Goal: Transaction & Acquisition: Purchase product/service

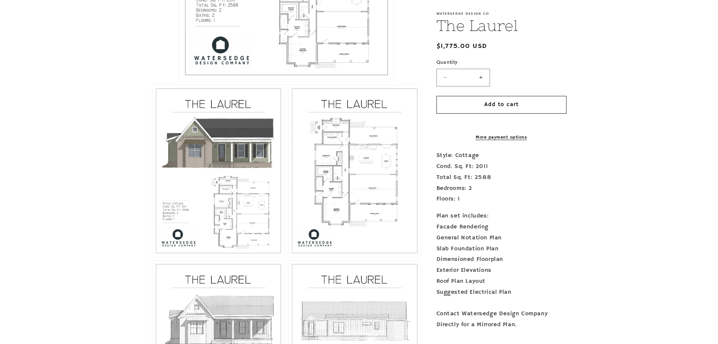
scroll to position [339, 0]
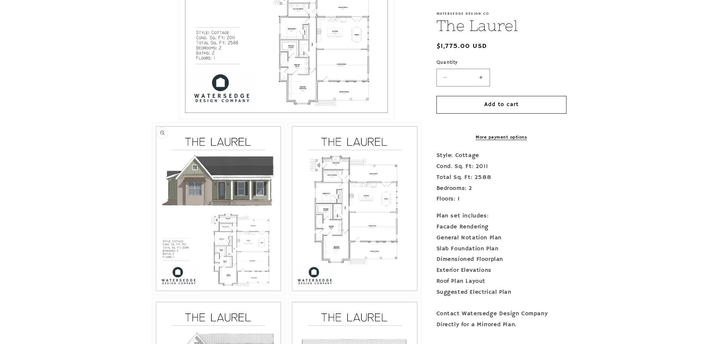
click at [152, 294] on button "Open media 2 in modal" at bounding box center [152, 294] width 0 height 0
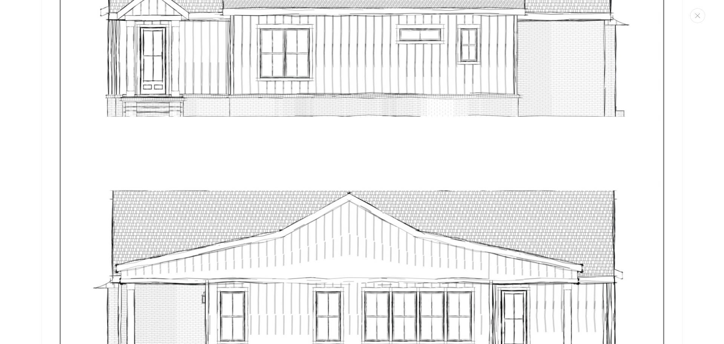
scroll to position [3614, 0]
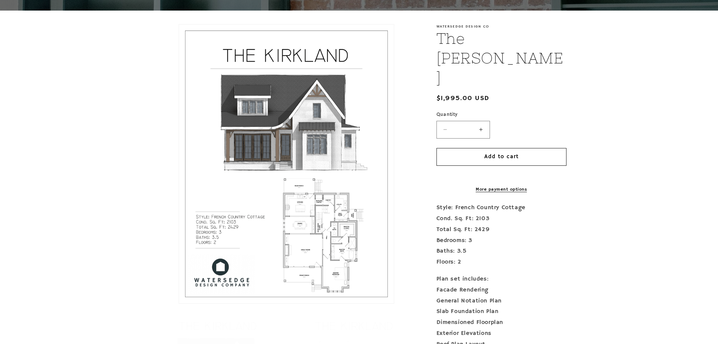
scroll to position [151, 0]
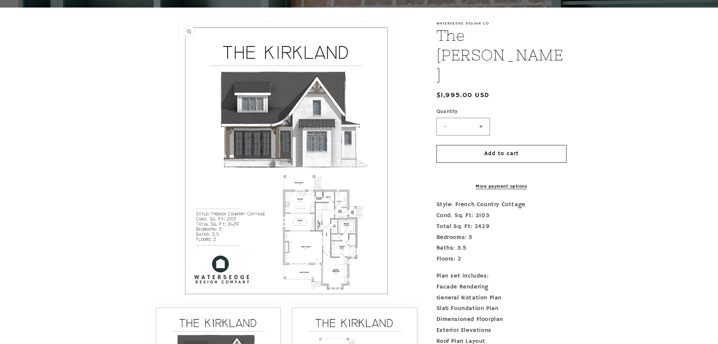
click at [179, 300] on button "Open media 1 in modal" at bounding box center [179, 300] width 0 height 0
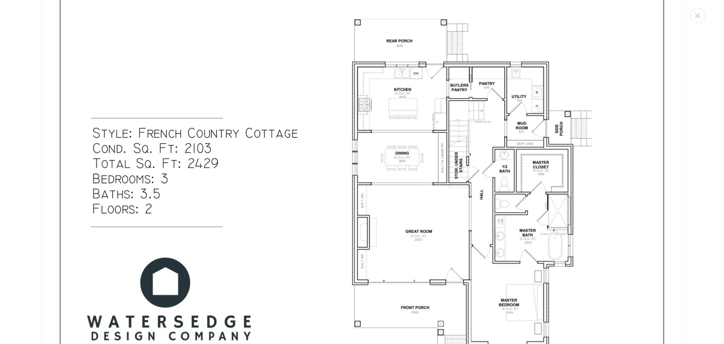
scroll to position [460, 0]
